Goal: Navigation & Orientation: Find specific page/section

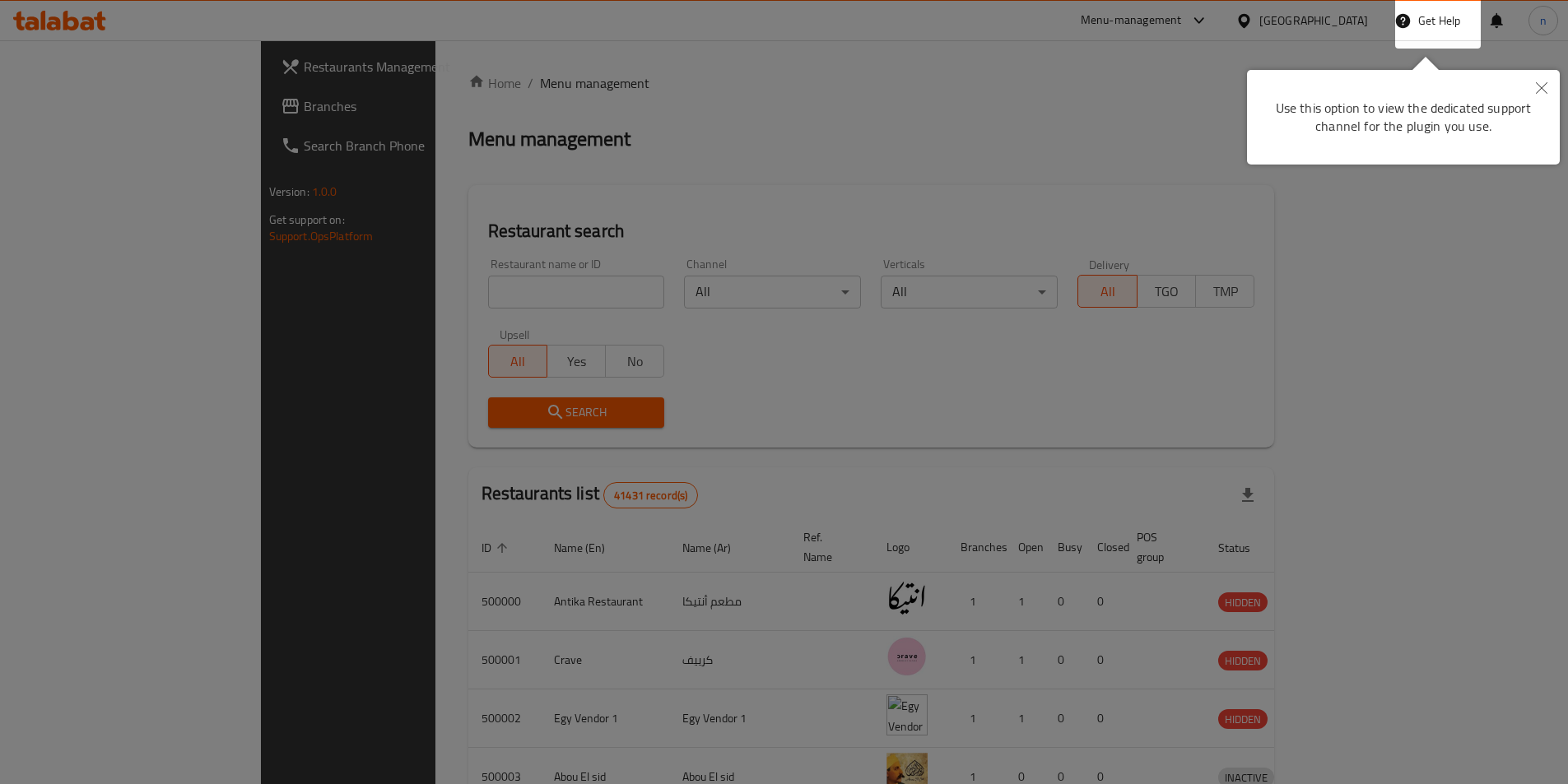
click at [1535, 84] on button "Close" at bounding box center [1541, 88] width 37 height 37
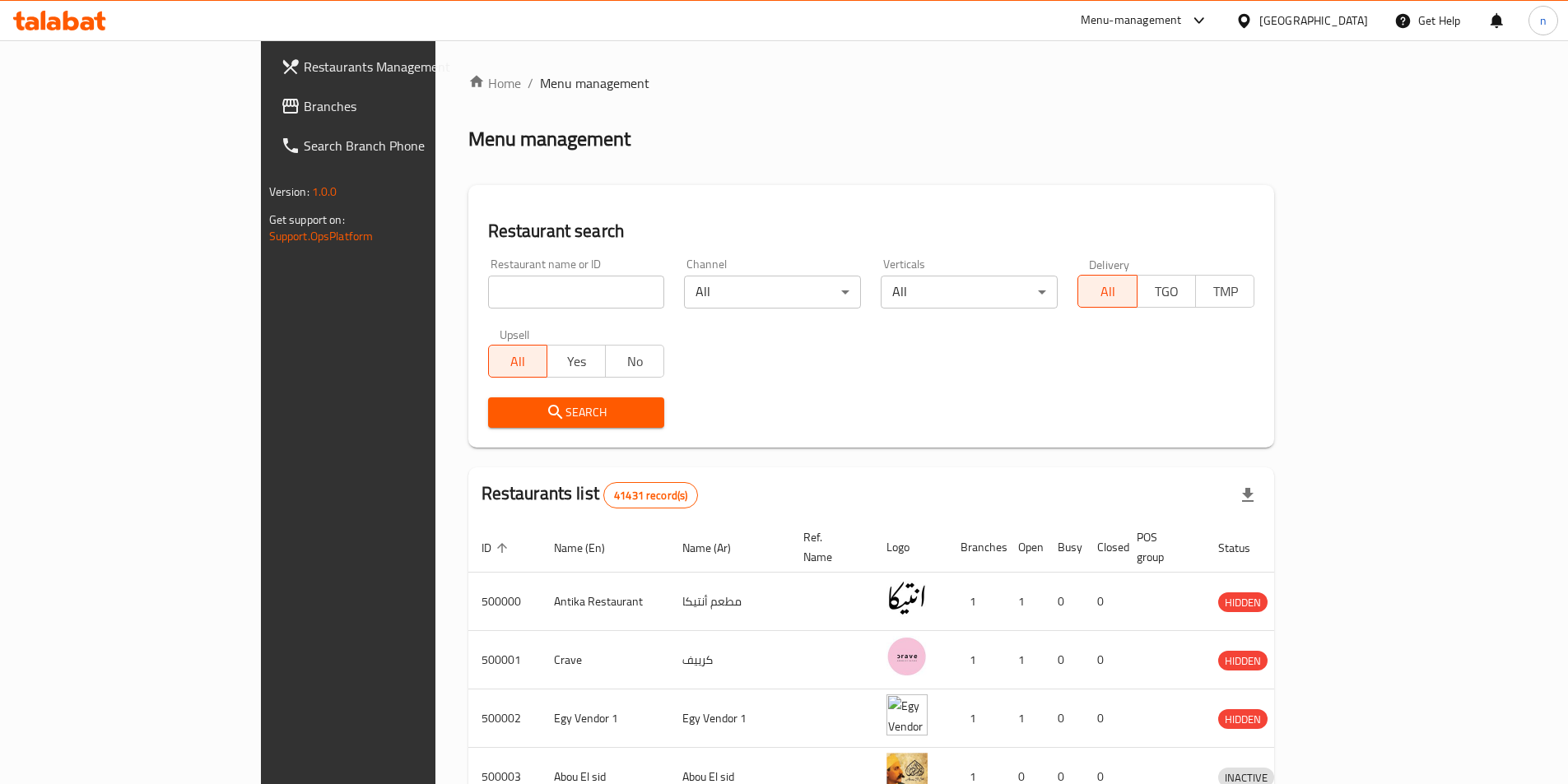
click at [1319, 5] on div "[GEOGRAPHIC_DATA]" at bounding box center [1301, 20] width 159 height 39
click at [1349, 26] on div "[GEOGRAPHIC_DATA]" at bounding box center [1314, 20] width 109 height 18
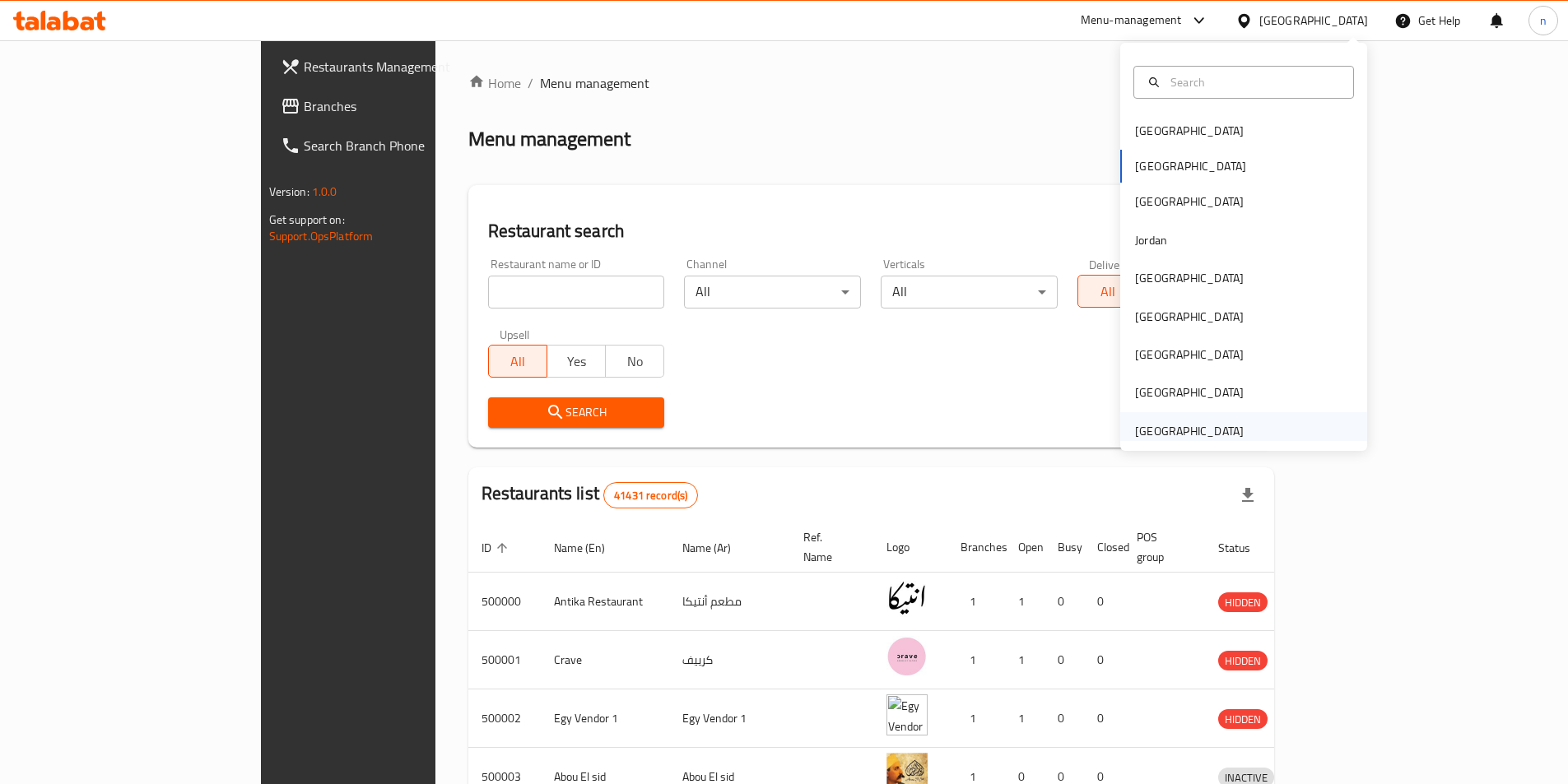
click at [1194, 427] on div "[GEOGRAPHIC_DATA]" at bounding box center [1189, 431] width 109 height 18
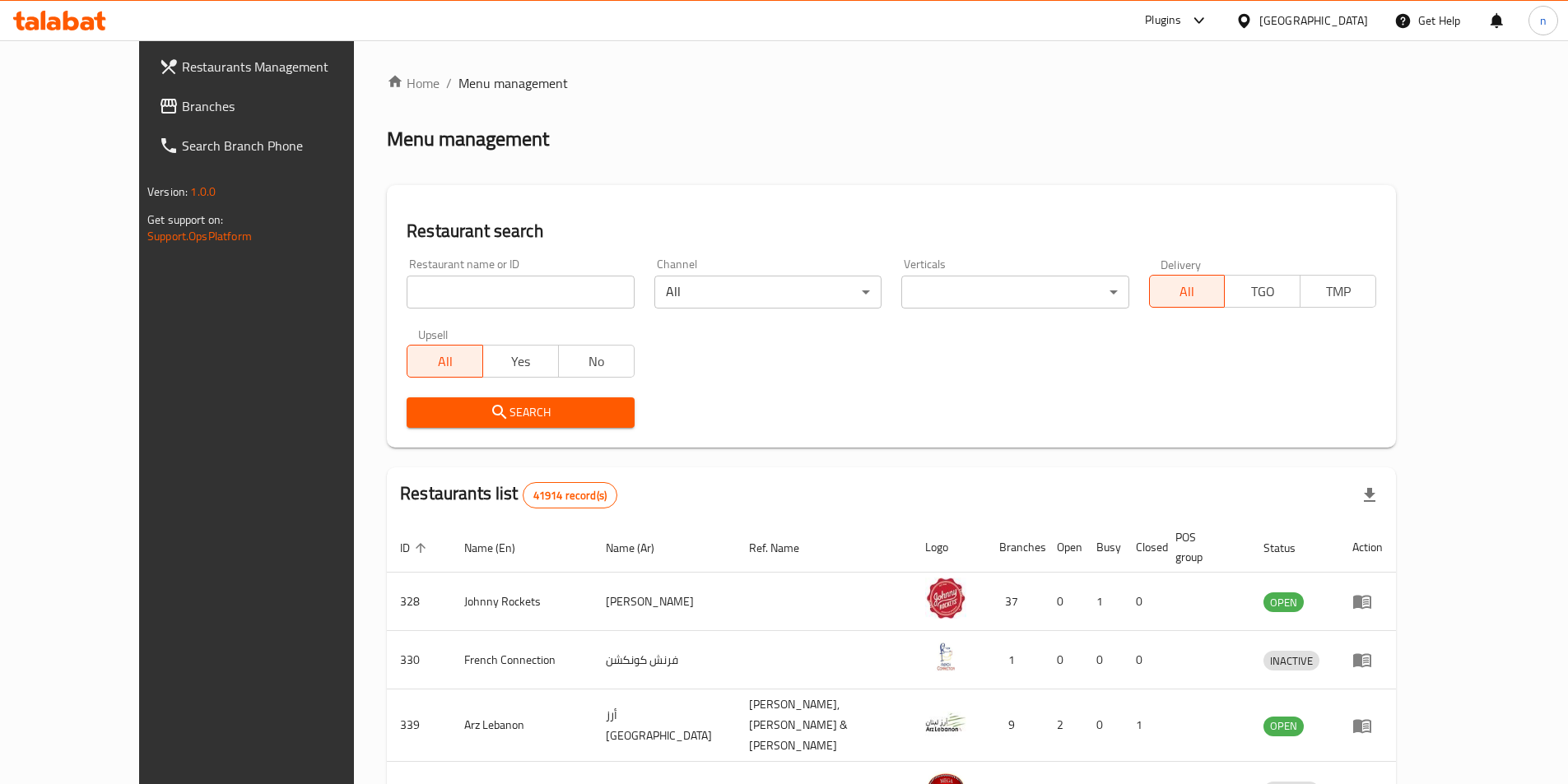
click at [190, 114] on span "Branches" at bounding box center [284, 106] width 206 height 20
